Goal: Information Seeking & Learning: Learn about a topic

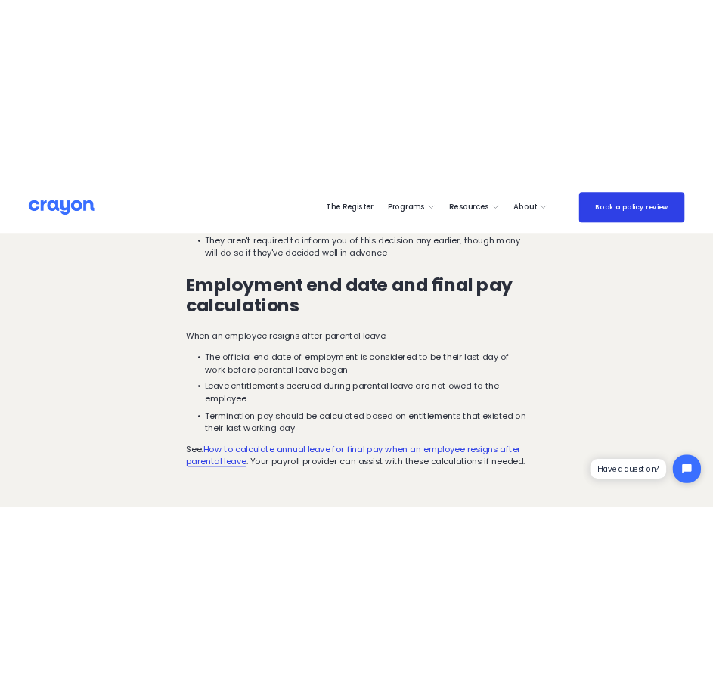
scroll to position [5214, 0]
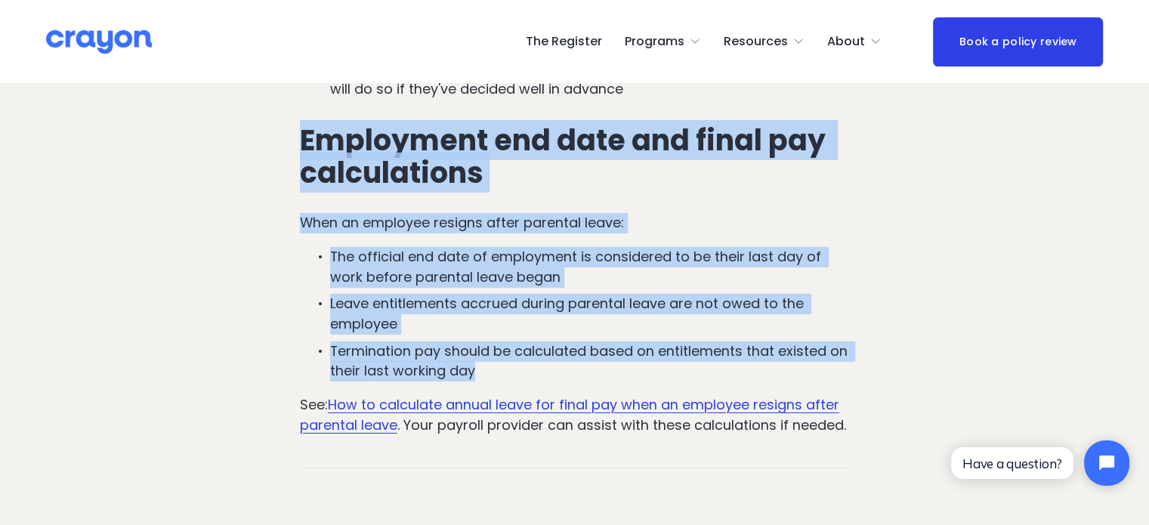
drag, startPoint x: 301, startPoint y: 157, endPoint x: 641, endPoint y: 382, distance: 407.2
click at [641, 382] on div "Sometimes, employees decide not to return to work after parental leave. Underst…" at bounding box center [575, 132] width 550 height 605
copy div "Employment end date and final pay calculations When an employee resigns after p…"
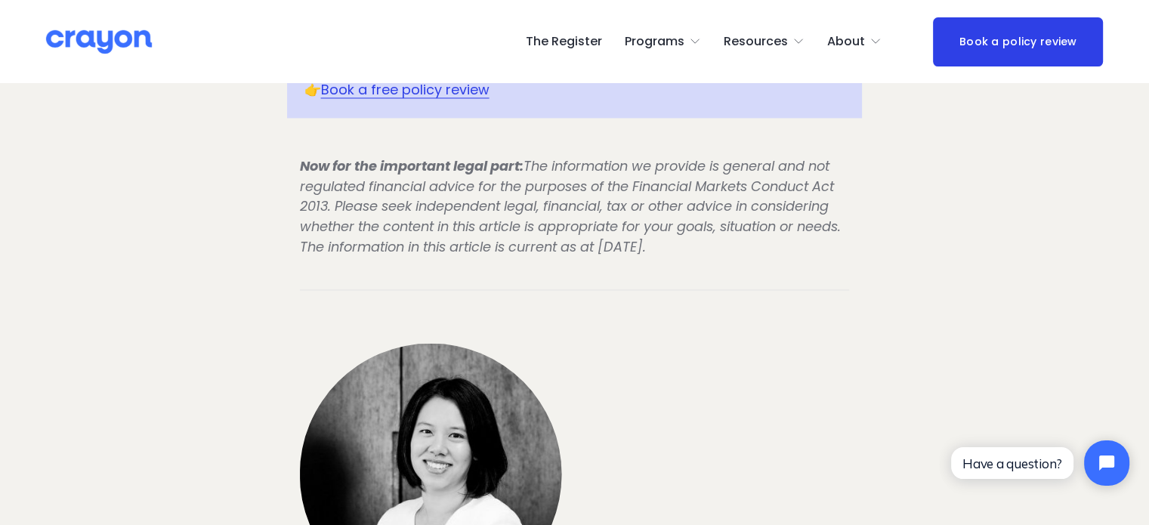
scroll to position [2342, 0]
